Goal: Navigation & Orientation: Find specific page/section

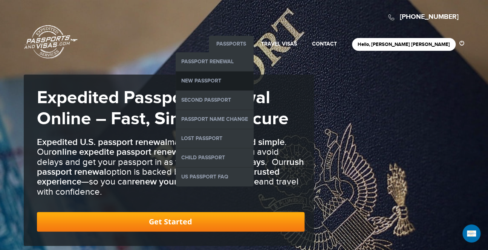
click at [254, 86] on link "New Passport" at bounding box center [215, 81] width 78 height 19
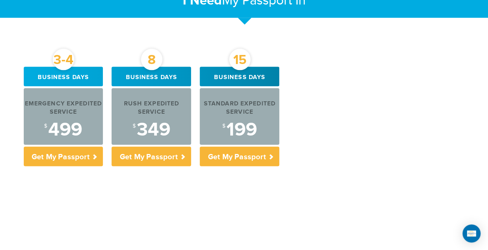
scroll to position [483, 0]
